Goal: Check status

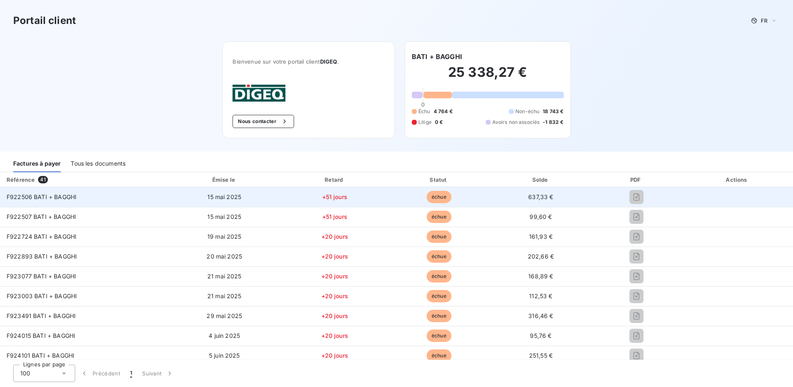
click at [640, 199] on icon "button" at bounding box center [636, 197] width 8 height 8
click at [45, 199] on span "F922506 BATI + BAGGHI" at bounding box center [42, 196] width 70 height 7
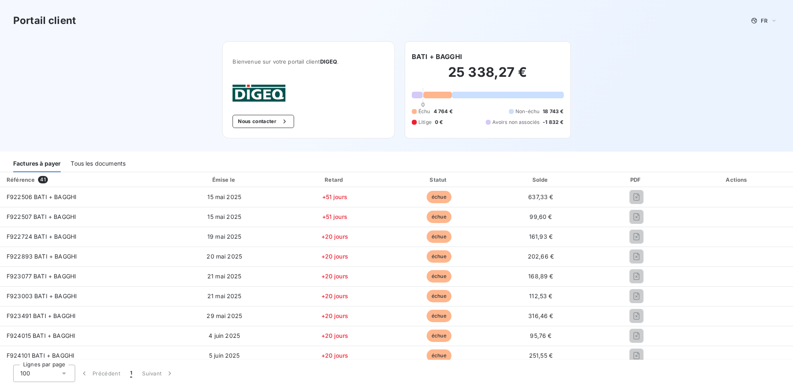
click at [93, 161] on div "Tous les documents" at bounding box center [98, 163] width 55 height 17
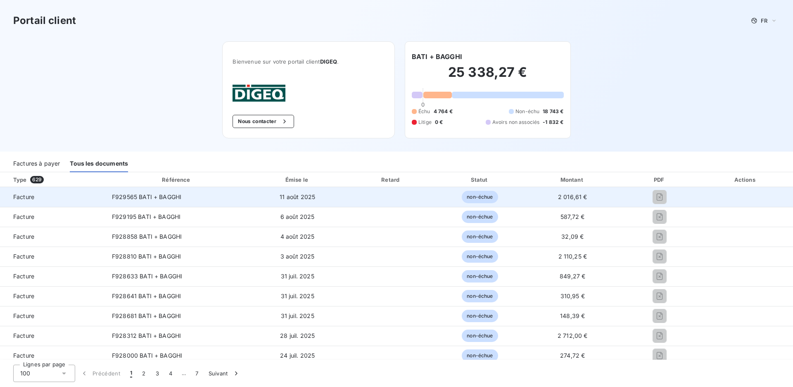
click at [664, 197] on icon "button" at bounding box center [659, 197] width 8 height 8
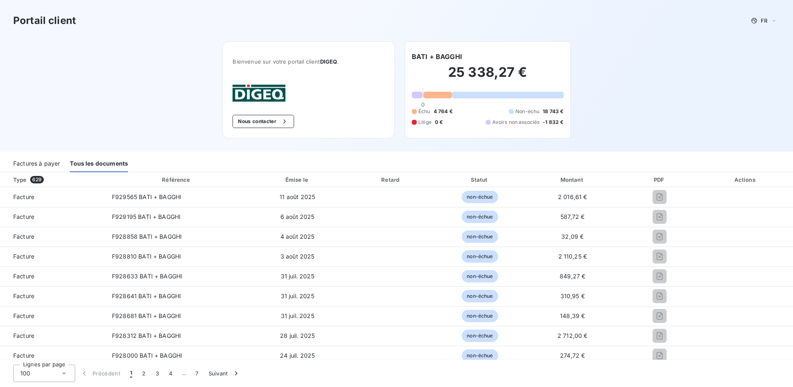
click at [44, 162] on div "Factures à payer" at bounding box center [36, 163] width 47 height 17
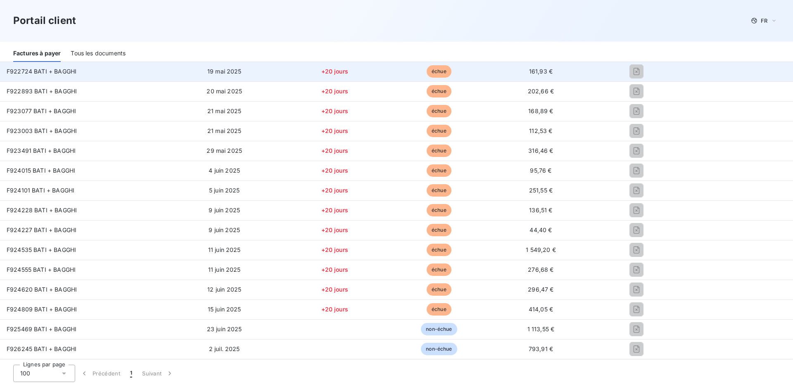
scroll to position [206, 0]
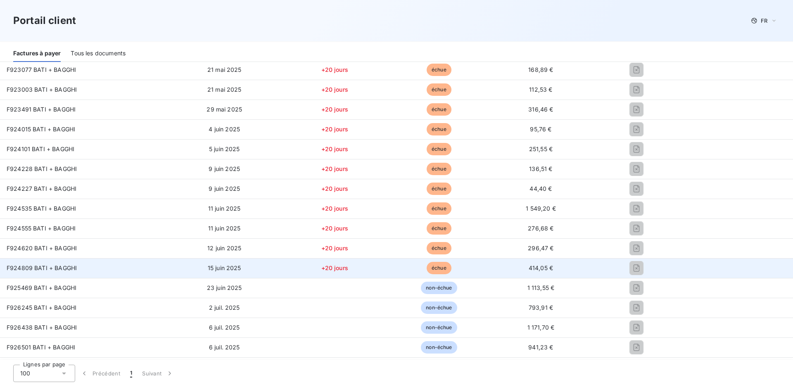
click at [640, 269] on icon "button" at bounding box center [636, 268] width 8 height 8
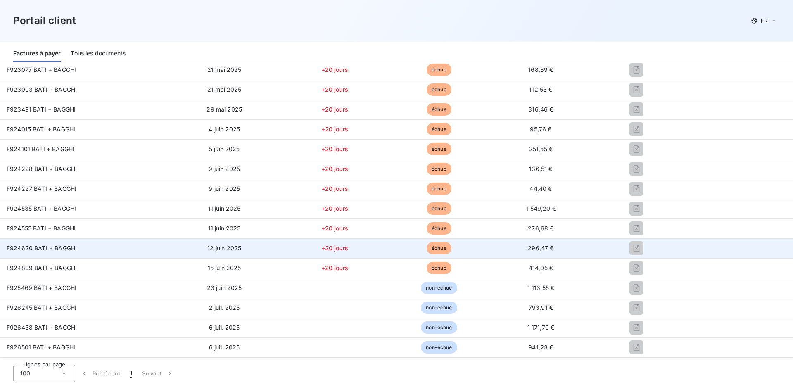
click at [640, 247] on icon "button" at bounding box center [636, 248] width 8 height 8
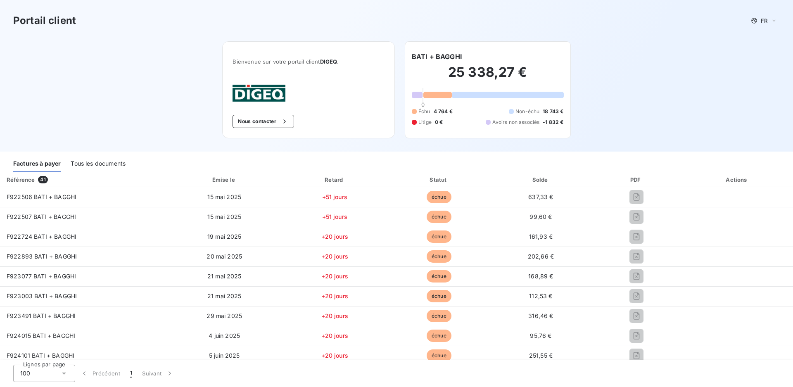
scroll to position [41, 0]
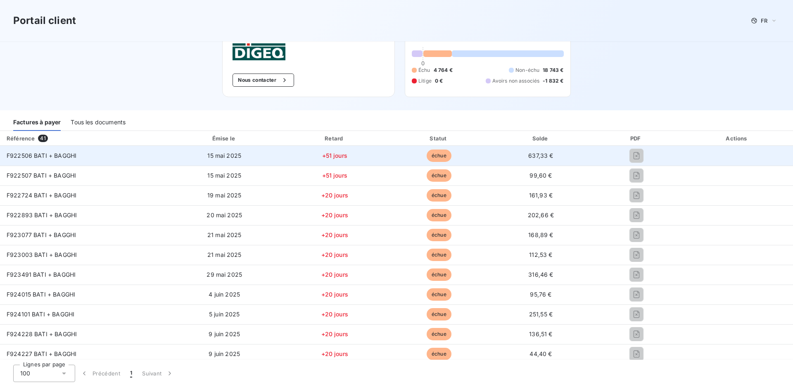
click at [451, 154] on span "échue" at bounding box center [439, 155] width 25 height 12
click at [638, 155] on icon "button" at bounding box center [636, 156] width 2 height 2
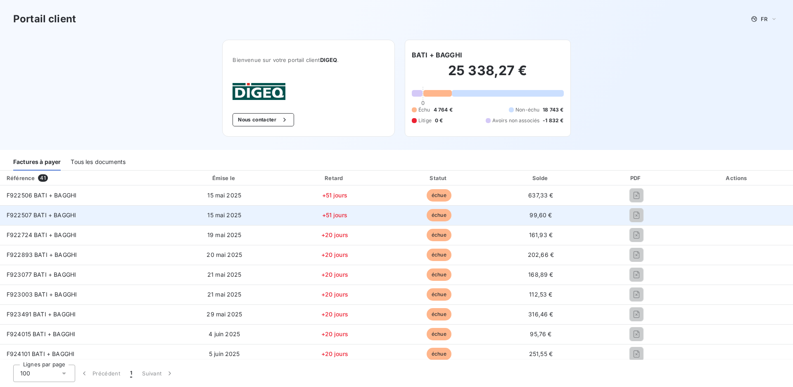
scroll to position [0, 0]
